Goal: Find specific page/section

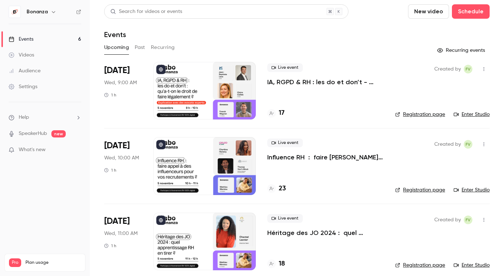
click at [38, 69] on div "Audience" at bounding box center [25, 70] width 32 height 7
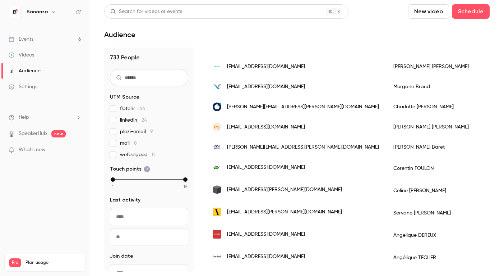
scroll to position [326, 0]
